Goal: Transaction & Acquisition: Purchase product/service

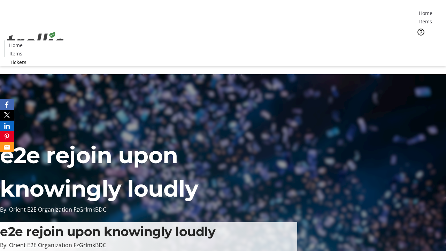
click at [419, 40] on span "Tickets" at bounding box center [427, 43] width 17 height 7
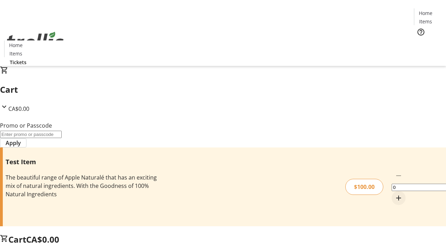
click at [394, 194] on mat-icon "Increment by one" at bounding box center [398, 198] width 8 height 8
type input "1"
type input "PERCENT"
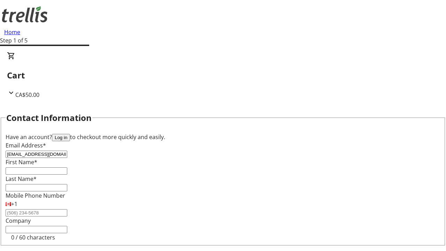
type input "[EMAIL_ADDRESS][DOMAIN_NAME]"
type input "Brody"
type input "[PERSON_NAME]"
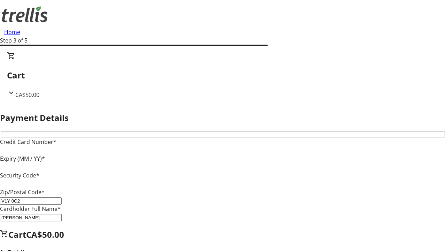
type input "V1Y 0C2"
